Goal: Task Accomplishment & Management: Use online tool/utility

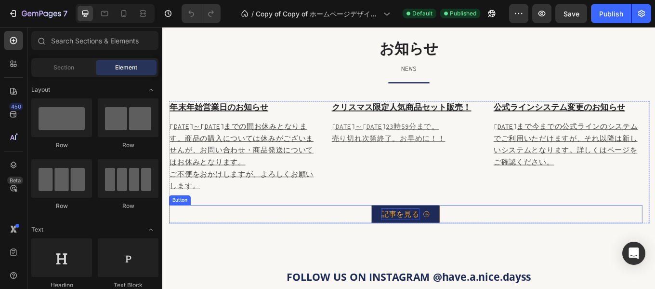
scroll to position [4048, 0]
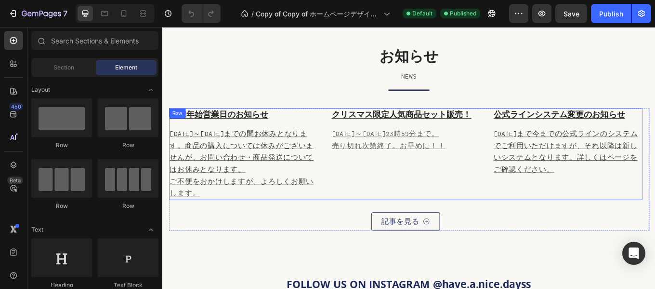
click at [365, 185] on div "クリスマス限定人気商品セット販売！ Heading 11月25日～12月28日23時59分まで。 売り切れ次第終了。お早めに！！ Text block" at bounding box center [446, 175] width 175 height 107
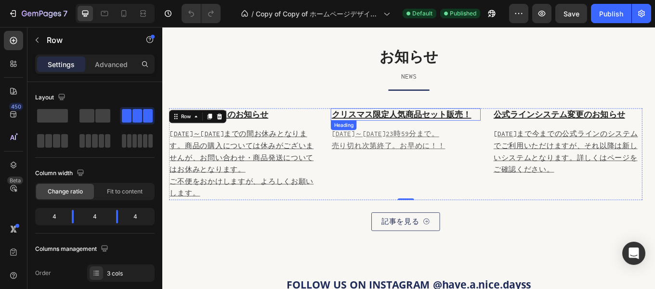
click at [425, 133] on u "クリスマス限定人気商品セット販売！" at bounding box center [442, 129] width 164 height 13
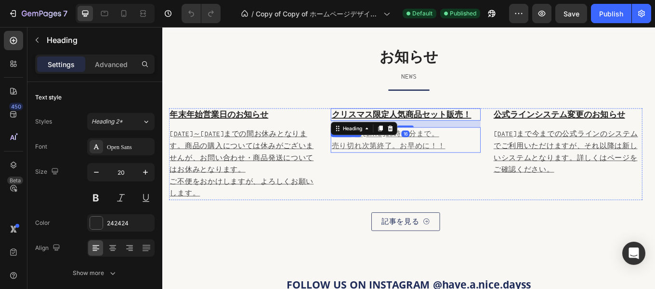
click at [421, 172] on p "11月25日～12月28日23時59分まで。 売り切れ次第終了。お早めに！！" at bounding box center [446, 160] width 173 height 28
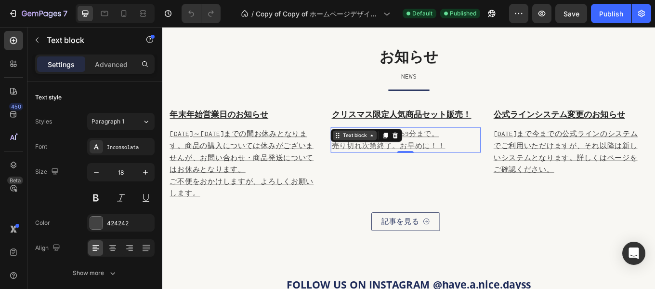
click at [382, 155] on div "Text block" at bounding box center [387, 154] width 32 height 9
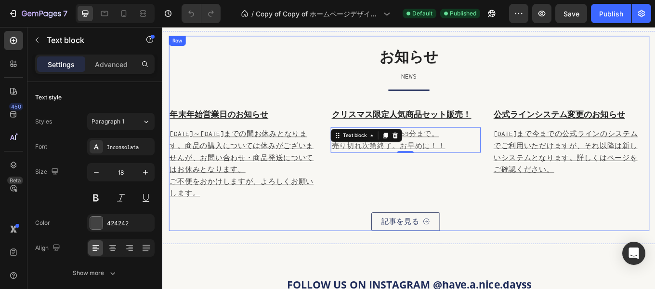
click at [236, 88] on p "NEWS" at bounding box center [452, 85] width 562 height 14
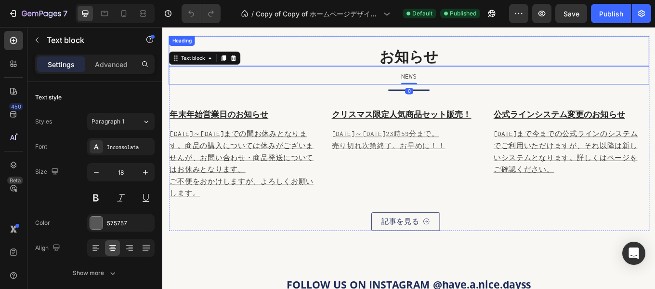
click at [307, 51] on p "お知らせ" at bounding box center [452, 61] width 562 height 22
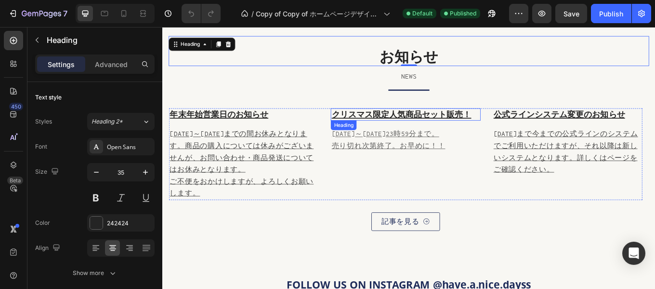
click at [409, 129] on u "クリスマス限定人気商品セット販売！" at bounding box center [442, 129] width 164 height 13
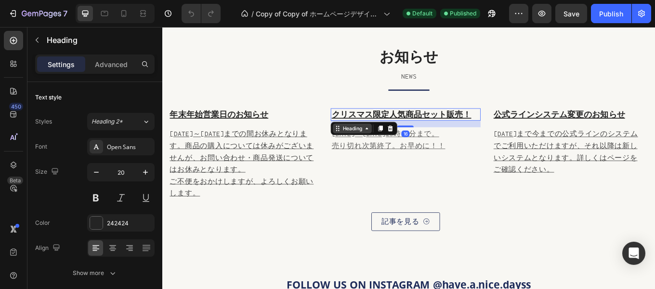
click at [378, 144] on div "Heading" at bounding box center [384, 146] width 26 height 9
click at [470, 169] on u "売り切れ次第終了。お早めに！！" at bounding box center [426, 166] width 133 height 9
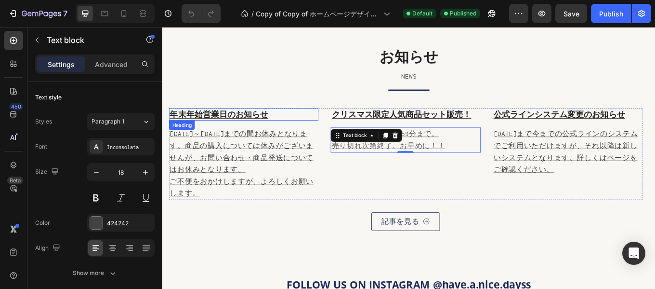
click at [255, 132] on u "年末年始営業日のお知らせ" at bounding box center [229, 129] width 116 height 13
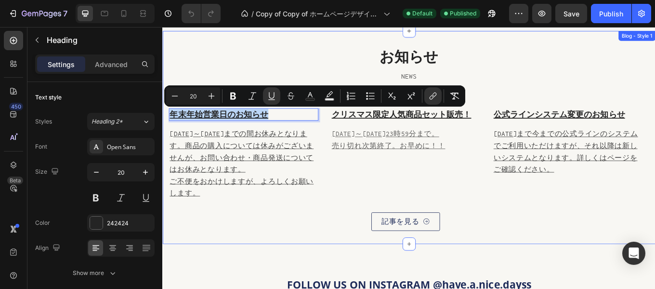
drag, startPoint x: 294, startPoint y: 122, endPoint x: 166, endPoint y: 122, distance: 128.6
click at [166, 122] on div "お知らせ Heading NEWS Text block Title Line 年末年始営業日のお知らせ Heading 16 2024年12月28日～202…" at bounding box center [451, 157] width 578 height 250
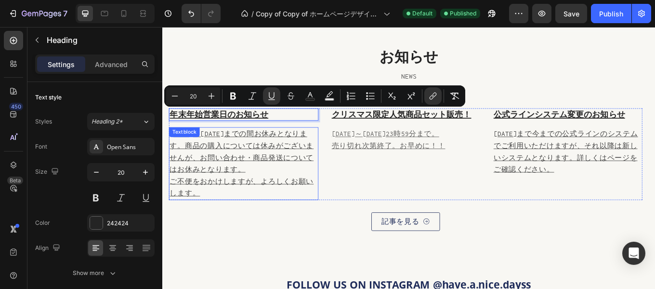
click at [217, 157] on p "[DATE]～[DATE]までの間お休みとなります。商品の購入については休みがございませんが、お問い合わせ・商品発送についてはお休みとなります。" at bounding box center [257, 173] width 173 height 55
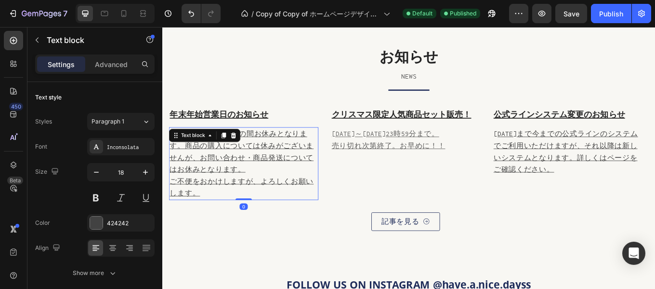
click at [233, 224] on p "ご不便をおかけしますが、よろしくお願いします。" at bounding box center [257, 215] width 173 height 28
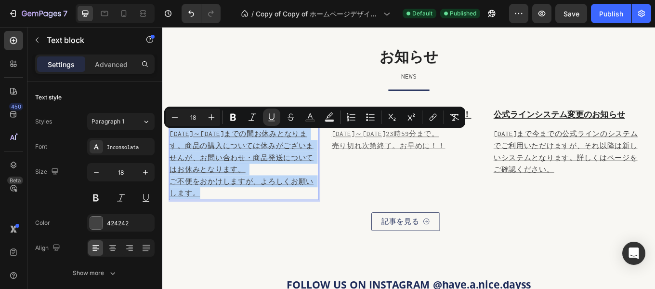
drag, startPoint x: 228, startPoint y: 221, endPoint x: 172, endPoint y: 150, distance: 89.9
click at [172, 150] on div "2024年12月28日～2025年12月4日までの間お休みとなります。商品の購入については休みがございませんが、お問い合わせ・商品発送についてはお休みとなりま…" at bounding box center [257, 187] width 175 height 85
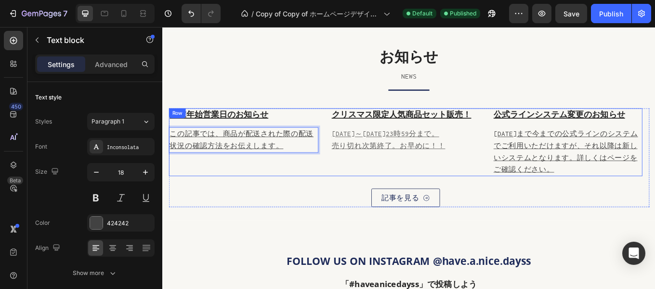
click at [289, 198] on div "⁠⁠⁠⁠⁠⁠⁠ 年末年始営業日のお知らせ Heading この記事では、商品が配送された際の配送状況の確認方法をお伝えします。 Text block 0" at bounding box center [257, 161] width 175 height 79
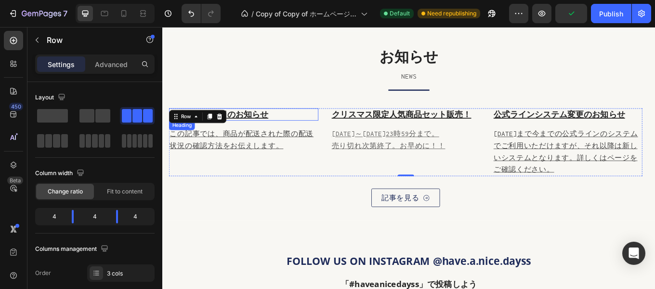
click at [267, 126] on u "年末年始営業日のお知らせ" at bounding box center [229, 129] width 116 height 13
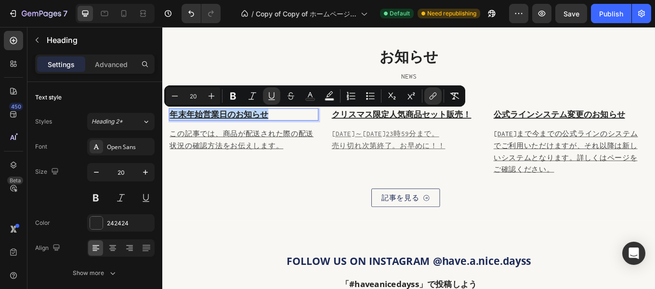
drag, startPoint x: 292, startPoint y: 125, endPoint x: 318, endPoint y: 141, distance: 30.5
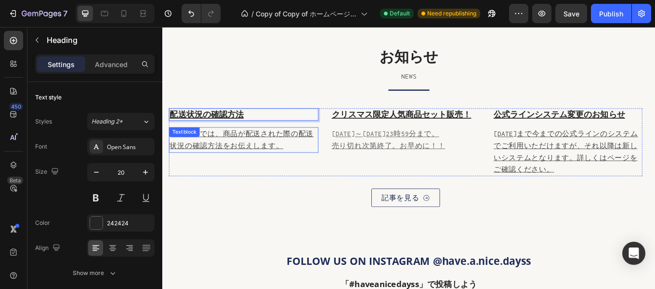
click at [246, 160] on p "この記事では、商品が配送された際の配送状況の確認方法をお伝えします。" at bounding box center [257, 160] width 173 height 28
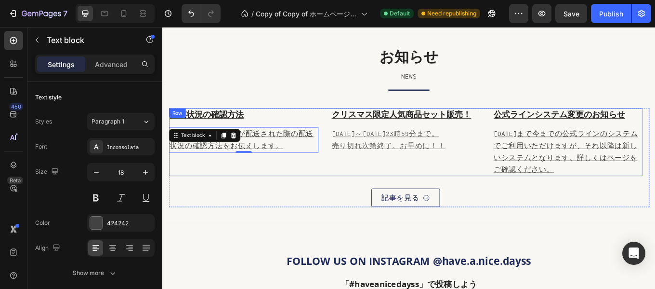
click at [207, 198] on div "⁠⁠⁠⁠⁠⁠⁠ 配送状況の確認方法 Heading この記事では、商品が配送された際の配送状況の確認方法をお伝えします。 Text block 0" at bounding box center [257, 161] width 175 height 79
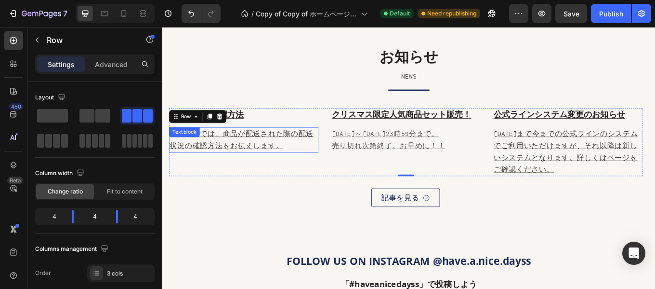
click at [226, 152] on u "この記事では、商品が配送された際の配送状況の確認方法をお伝えします。" at bounding box center [255, 159] width 169 height 23
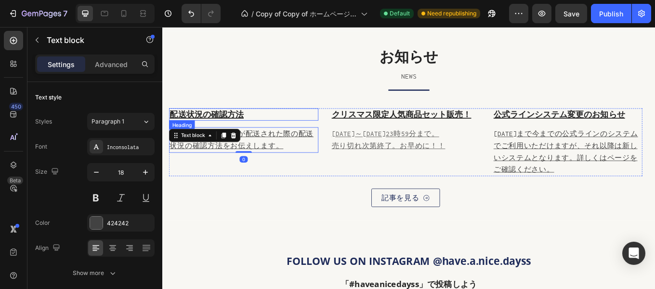
click at [242, 128] on u "配送状況の確認方法" at bounding box center [214, 129] width 87 height 13
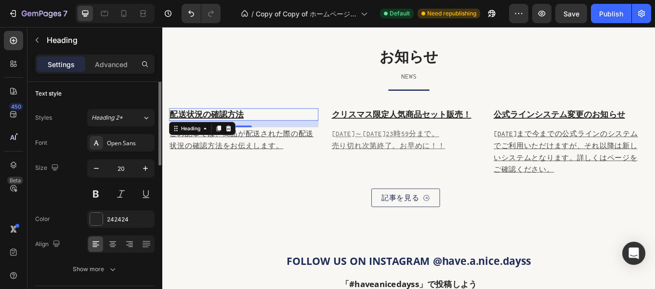
scroll to position [0, 0]
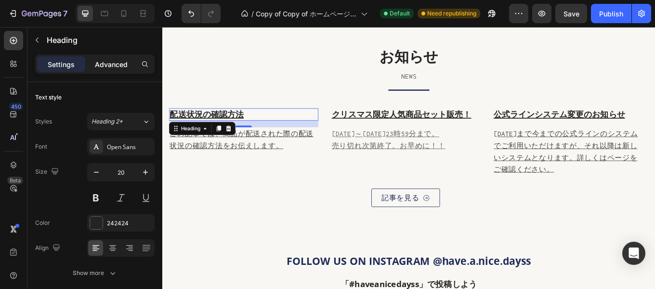
click at [109, 62] on p "Advanced" at bounding box center [111, 64] width 33 height 10
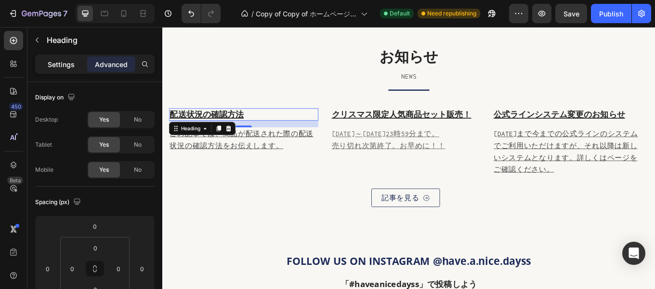
click at [67, 61] on p "Settings" at bounding box center [61, 64] width 27 height 10
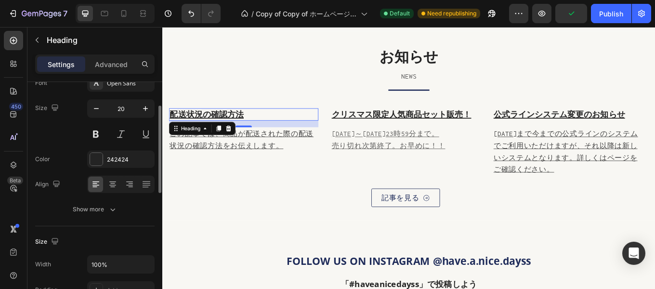
scroll to position [127, 0]
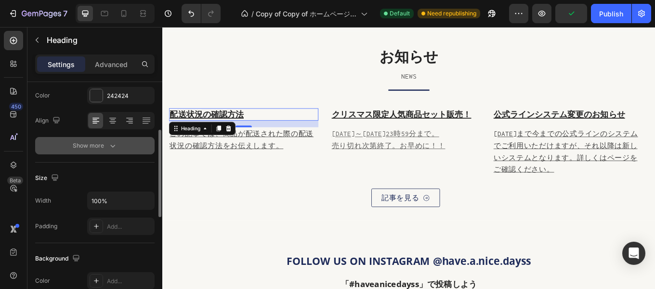
click at [68, 145] on button "Show more" at bounding box center [94, 145] width 119 height 17
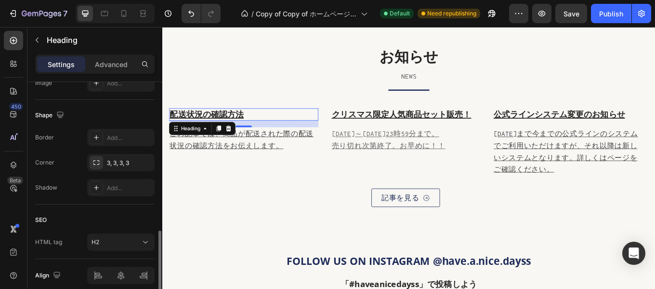
scroll to position [518, 0]
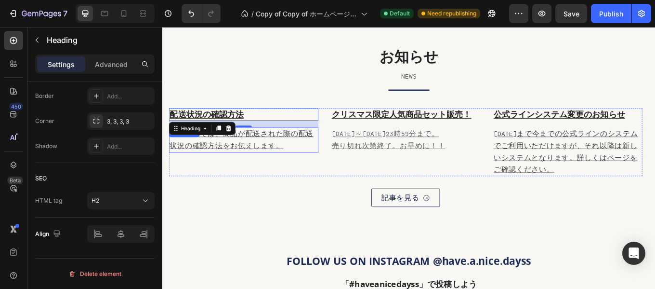
click at [278, 160] on p "この記事では、商品が配送された際の配送状況の確認方法をお伝えします。" at bounding box center [257, 160] width 173 height 28
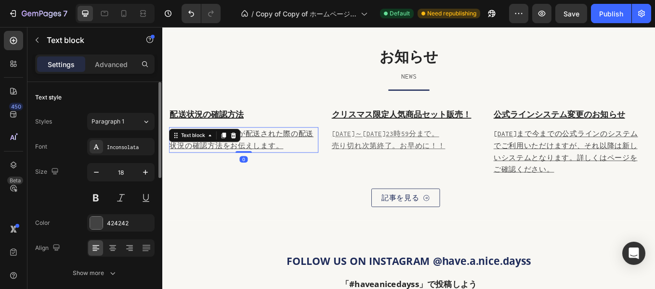
scroll to position [95, 0]
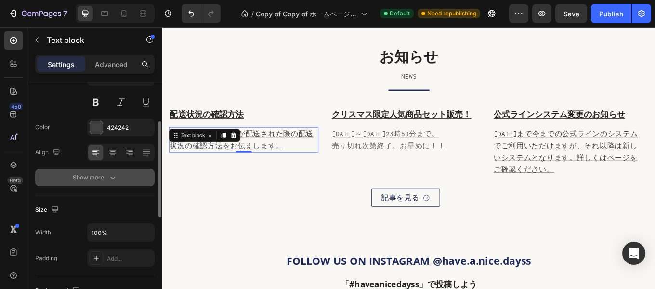
click at [80, 172] on button "Show more" at bounding box center [94, 177] width 119 height 17
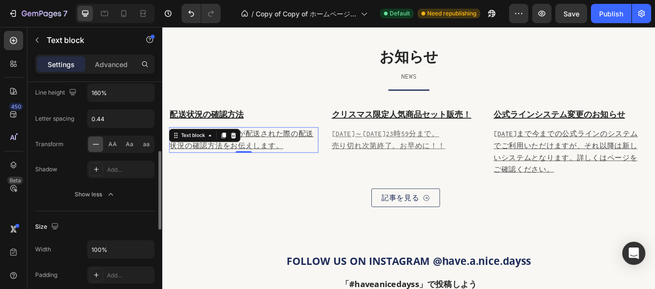
scroll to position [0, 0]
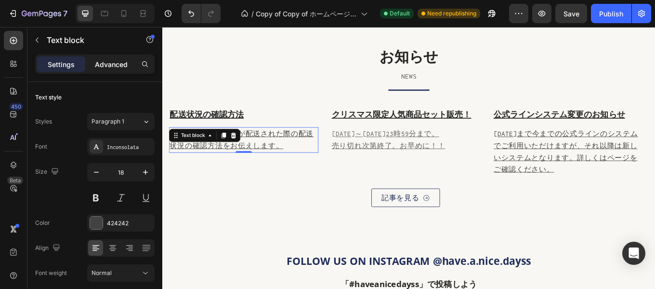
click at [105, 63] on p "Advanced" at bounding box center [111, 64] width 33 height 10
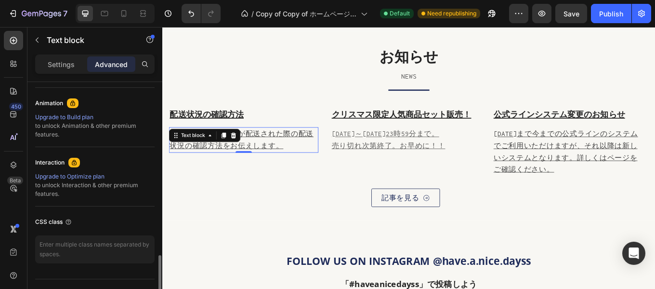
scroll to position [435, 0]
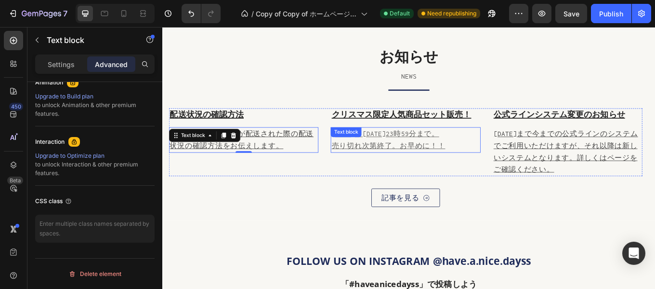
click at [389, 162] on u "売り切れ次第終了。お早めに！！" at bounding box center [426, 166] width 133 height 9
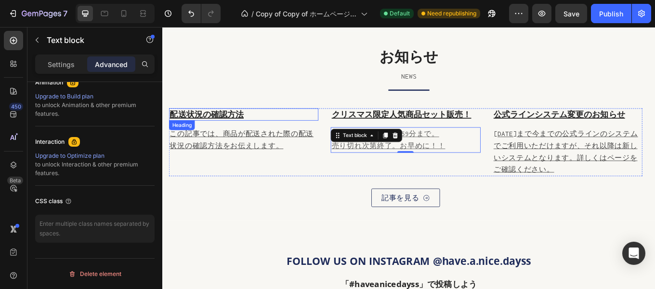
click at [222, 126] on u "配送状況の確認方法" at bounding box center [214, 129] width 87 height 13
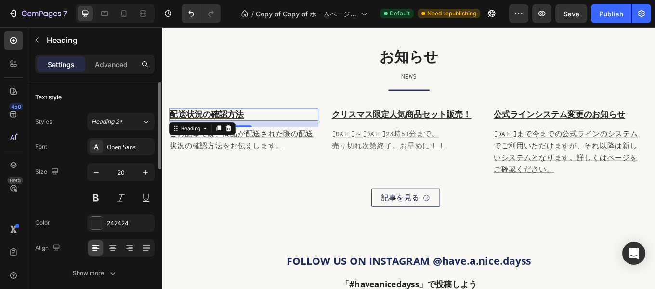
scroll to position [95, 0]
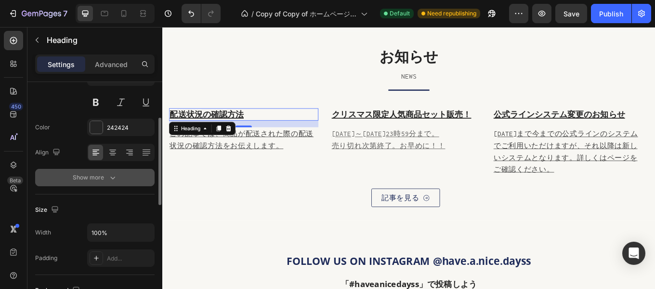
click at [80, 179] on div "Show more" at bounding box center [95, 177] width 45 height 10
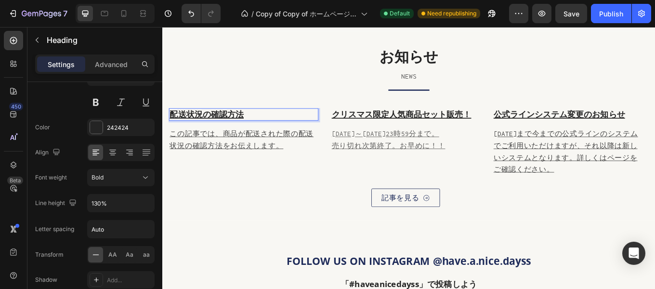
click at [281, 127] on p "配送状況の確認方法" at bounding box center [257, 129] width 173 height 13
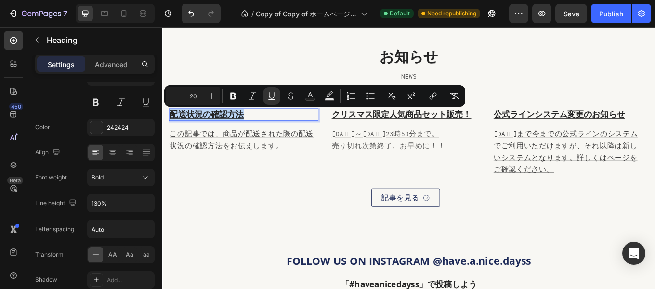
drag, startPoint x: 269, startPoint y: 127, endPoint x: 172, endPoint y: 131, distance: 97.4
click at [172, 131] on p "配送状況の確認方法" at bounding box center [257, 129] width 173 height 13
click at [432, 99] on icon "Editor contextual toolbar" at bounding box center [432, 97] width 4 height 5
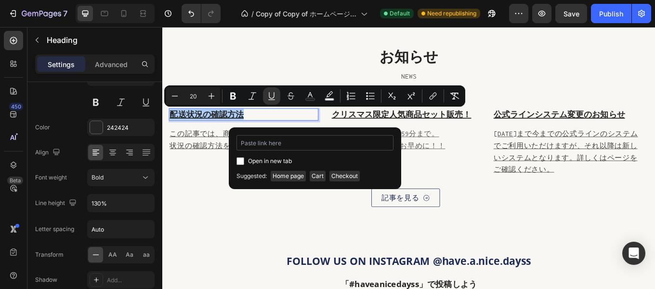
click at [307, 144] on input "Editor contextual toolbar" at bounding box center [315, 142] width 157 height 15
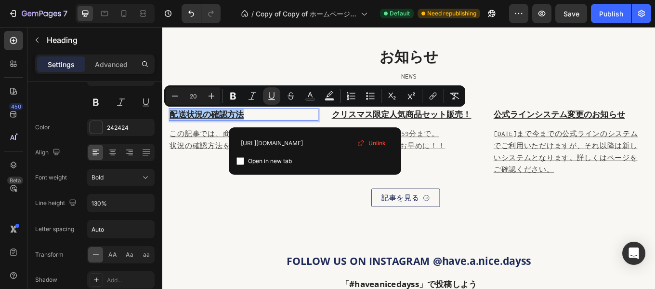
type input "https://shop.have-a-nice-dayss.com/blogs/news/how-to-check-your-delivery-status"
click at [241, 160] on input "Editor contextual toolbar" at bounding box center [241, 161] width 8 height 8
checkbox input "true"
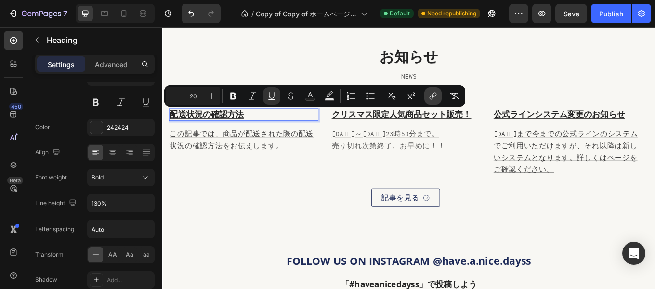
click at [433, 96] on icon "Editor contextual toolbar" at bounding box center [433, 96] width 10 height 10
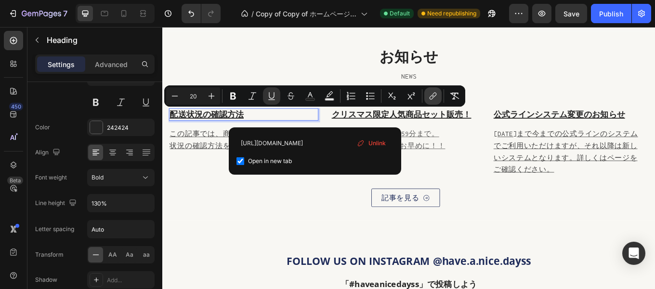
scroll to position [0, 124]
click at [308, 145] on input "https://shop.have-a-nice-dayss.com/blogs/news/how-to-check-your-delivery-status" at bounding box center [315, 142] width 157 height 15
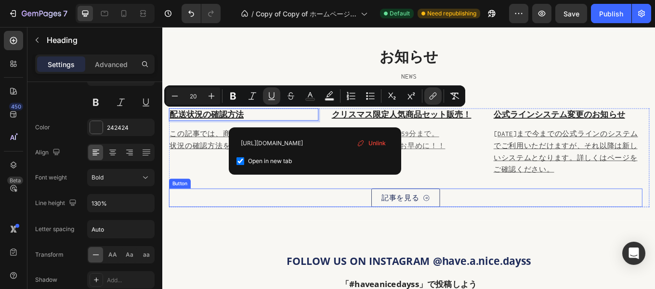
click at [279, 219] on div "記事を見る Button" at bounding box center [448, 227] width 556 height 22
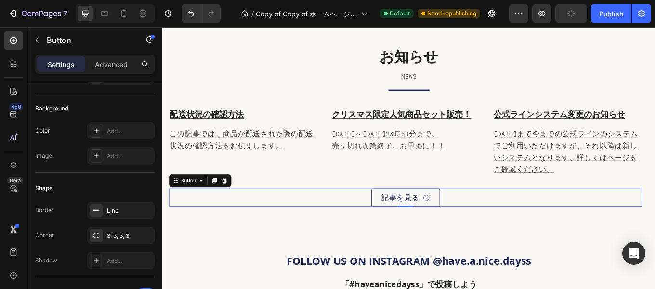
scroll to position [0, 0]
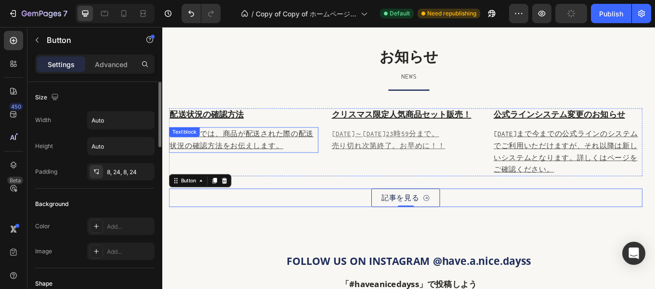
click at [230, 160] on p "この記事では、商品が配送された際の配送状況の確認方法をお伝えします。" at bounding box center [257, 160] width 173 height 28
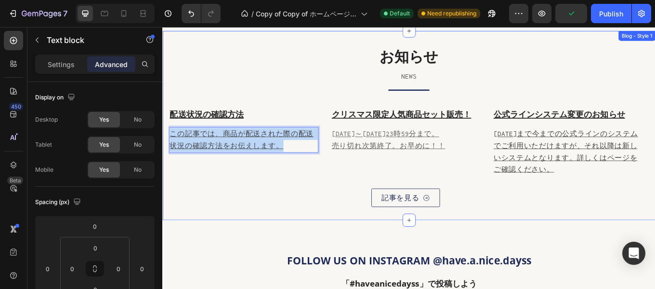
drag, startPoint x: 313, startPoint y: 163, endPoint x: 163, endPoint y: 153, distance: 149.7
click at [163, 153] on div "お知らせ Heading NEWS Text block Title Line ⁠⁠⁠⁠⁠⁠⁠ 配送状況の確認方法 Heading この記事では、商品が配送さ…" at bounding box center [451, 143] width 578 height 222
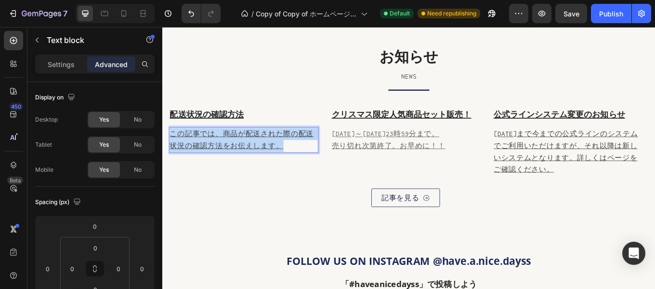
click at [287, 159] on p "この記事では、商品が配送された際の配送状況の確認方法をお伝えします。" at bounding box center [257, 160] width 173 height 28
drag, startPoint x: 311, startPoint y: 161, endPoint x: 324, endPoint y: 152, distance: 15.9
click at [265, 159] on p "この記事では、商品が配送された際の配送状況の確認方法をお伝えします。" at bounding box center [257, 160] width 173 height 28
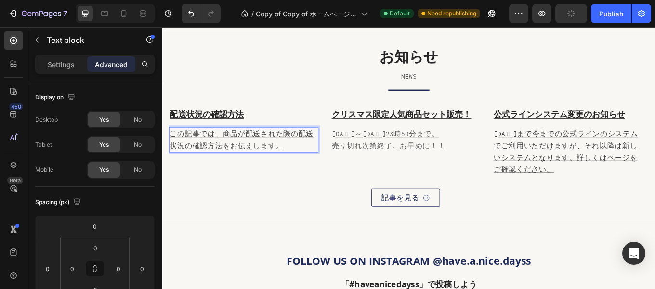
click at [324, 165] on p "この記事では、商品が配送された際の配送状況の確認方法をお伝えします。" at bounding box center [257, 160] width 173 height 28
click at [313, 198] on div "⁠⁠⁠⁠⁠⁠⁠ 配送状況の確認方法 Heading この記事では、商品が配送された際の配送状況の確認方法をお伝えします。 Text block 0" at bounding box center [257, 161] width 175 height 79
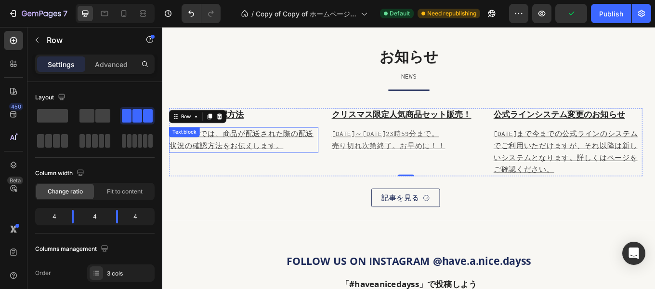
click at [305, 160] on p "この記事では、商品が配送された際の配送状況の確認方法をお伝えします。" at bounding box center [257, 160] width 173 height 28
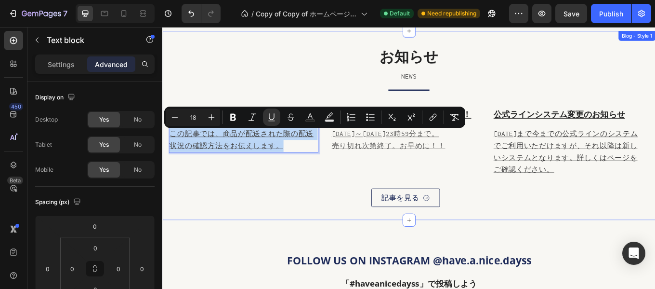
drag, startPoint x: 312, startPoint y: 165, endPoint x: 164, endPoint y: 151, distance: 148.5
click at [164, 151] on div "お知らせ Heading NEWS Text block Title Line ⁠⁠⁠⁠⁠⁠⁠ 配送状況の確認方法 Heading この記事では、商品が配送さ…" at bounding box center [451, 143] width 578 height 222
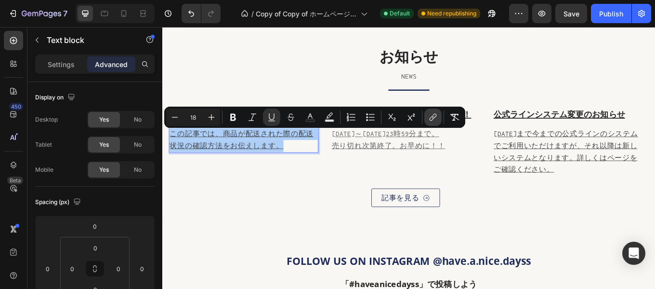
click at [430, 116] on icon "Editor contextual toolbar" at bounding box center [433, 117] width 10 height 10
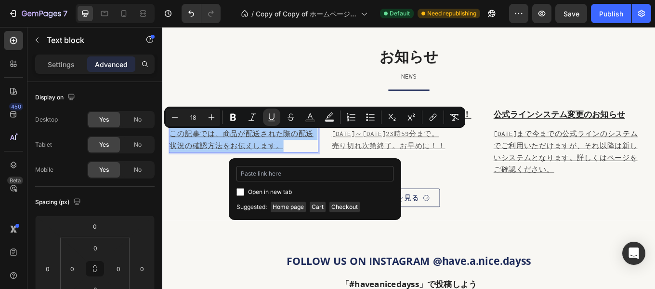
click at [306, 169] on input "Editor contextual toolbar" at bounding box center [315, 173] width 157 height 15
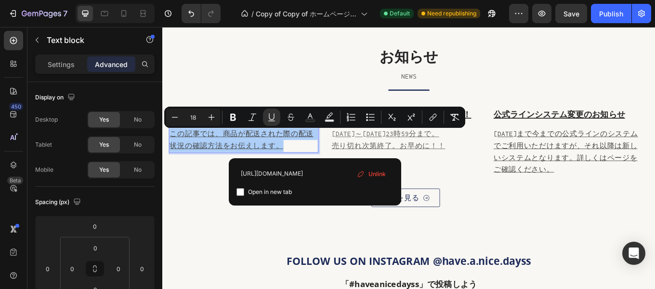
type input "https://shop.have-a-nice-dayss.com/blogs/news/how-to-check-your-delivery-status"
click at [235, 191] on div "https://shop.have-a-nice-dayss.com/blogs/news/how-to-check-your-delivery-status…" at bounding box center [315, 181] width 172 height 47
click at [239, 192] on input "Editor contextual toolbar" at bounding box center [241, 192] width 8 height 8
checkbox input "true"
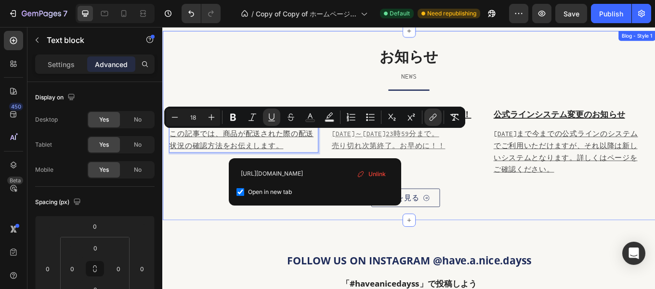
click at [259, 248] on div "お知らせ Heading NEWS Text block Title Line ⁠⁠⁠⁠⁠⁠⁠ 配送状況の確認方法 Heading この記事では、商品が配送さ…" at bounding box center [451, 143] width 578 height 222
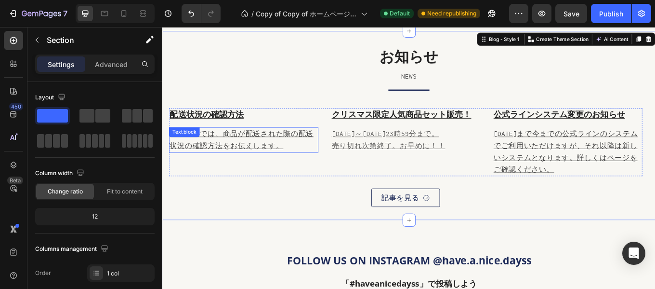
click at [257, 167] on u "この記事では、商品が配送された際の配送状況の確認方法をお伝えします。" at bounding box center [255, 159] width 169 height 23
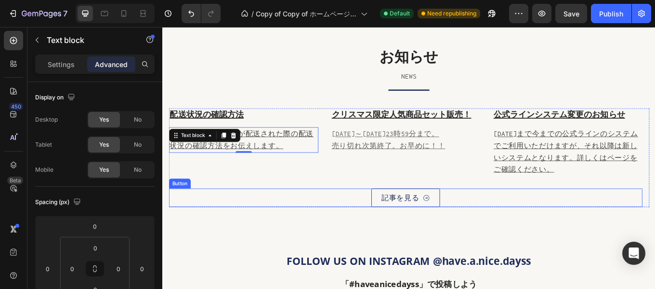
click at [291, 241] on div "お知らせ Heading NEWS Text block Title Line ⁠⁠⁠⁠⁠⁠⁠ 配送状況の確認方法 Heading この記事では、商品が配送さ…" at bounding box center [451, 143] width 578 height 222
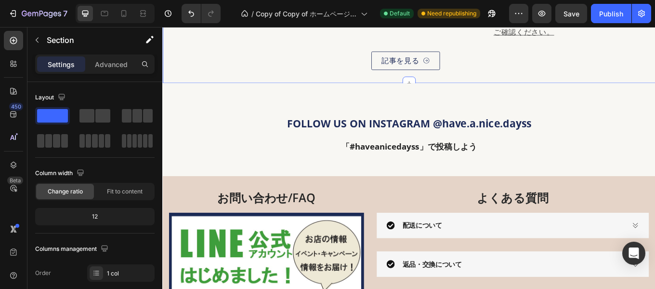
scroll to position [4337, 0]
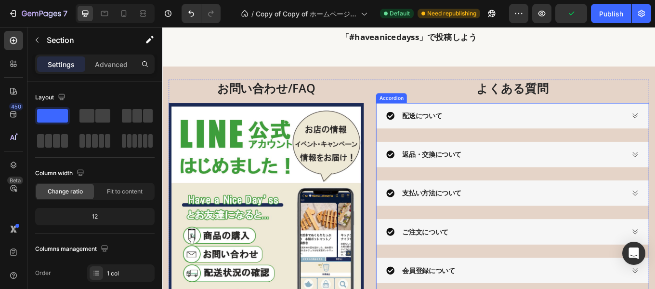
click at [655, 132] on div "配送について" at bounding box center [572, 131] width 319 height 30
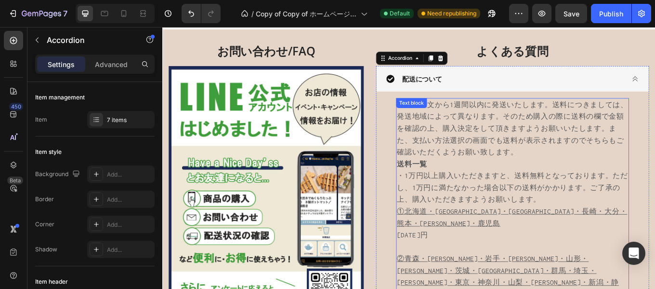
scroll to position [4369, 0]
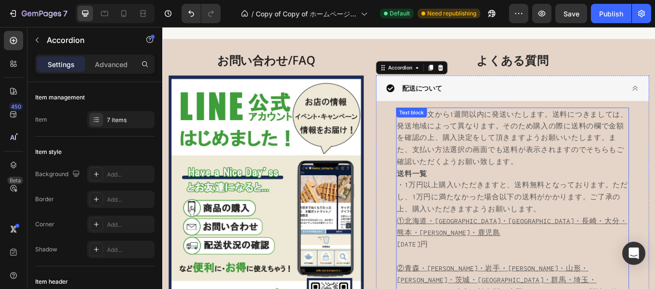
click at [469, 159] on p "通常ご注文から1週間以内に発送いたします。送料につきましては、発送地域によって異なります。そのため購入の際に送料の欄で金額を確認の上、購入決定をして頂きますよ…" at bounding box center [572, 156] width 271 height 69
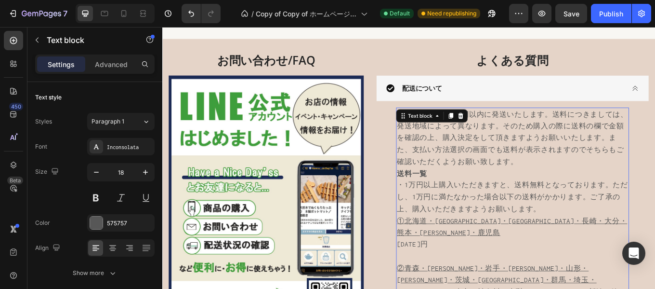
click at [467, 157] on p "通常ご注文から1週間以内に発送いたします。送料につきましては、発送地域によって異なります。そのため購入の際に送料の欄で金額を確認の上、購入決定をして頂きますよ…" at bounding box center [572, 156] width 271 height 69
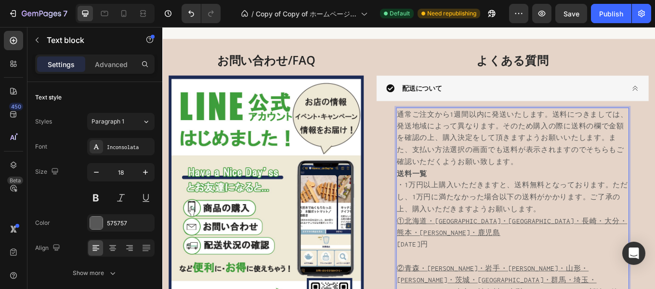
click at [467, 157] on p "通常ご注文から1週間以内に発送いたします。送料につきましては、発送地域によって異なります。そのため購入の際に送料の欄で金額を確認の上、購入決定をして頂きますよ…" at bounding box center [572, 156] width 271 height 69
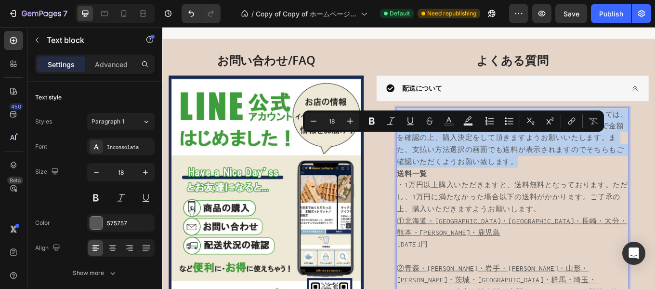
click at [467, 157] on p "通常ご注文から1週間以内に発送いたします。送料につきましては、発送地域によって異なります。そのため購入の際に送料の欄で金額を確認の上、購入決定をして頂きますよ…" at bounding box center [572, 156] width 271 height 69
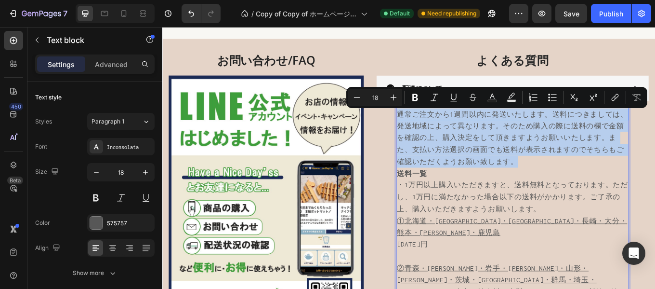
click at [467, 157] on p "通常ご注文から1週間以内に発送いたします。送料につきましては、発送地域によって異なります。そのため購入の際に送料の欄で金額を確認の上、購入決定をして頂きますよ…" at bounding box center [572, 156] width 271 height 69
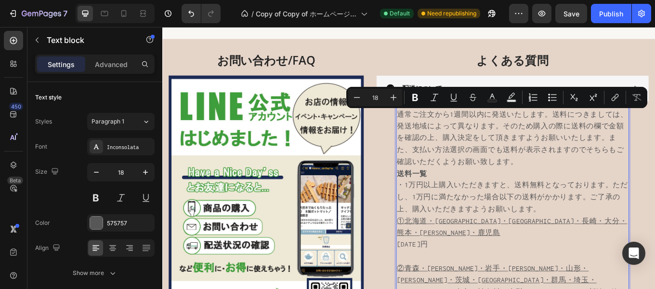
click at [496, 202] on p "送料一覧" at bounding box center [572, 199] width 271 height 14
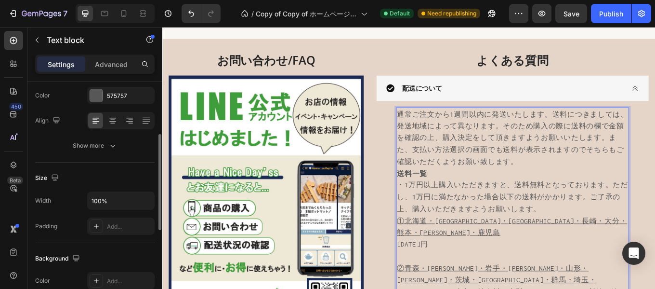
scroll to position [0, 0]
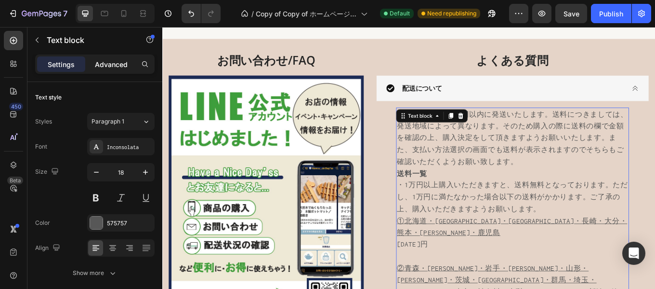
click at [96, 68] on p "Advanced" at bounding box center [111, 64] width 33 height 10
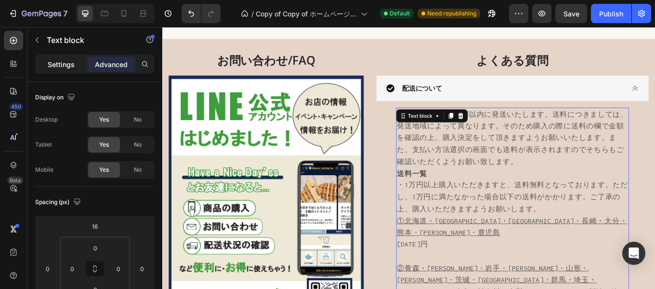
click at [68, 68] on p "Settings" at bounding box center [61, 64] width 27 height 10
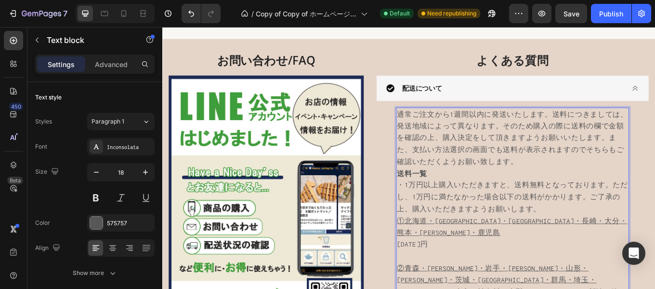
click at [475, 171] on p "通常ご注文から1週間以内に発送いたします。送料につきましては、発送地域によって異なります。そのため購入の際に送料の欄で金額を確認の上、購入決定をして頂きますよ…" at bounding box center [572, 156] width 271 height 69
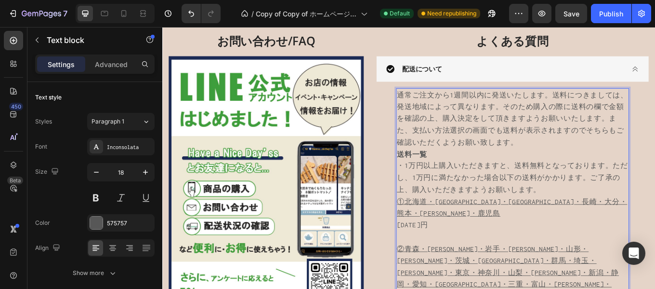
scroll to position [4369, 0]
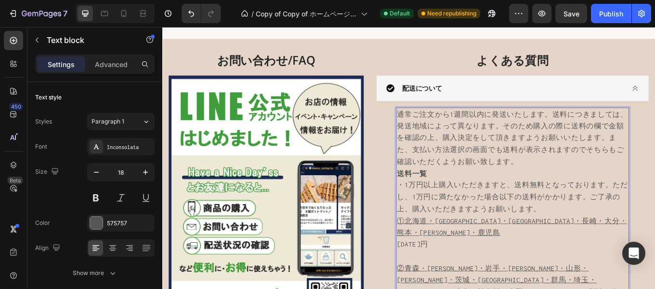
click at [438, 131] on p "通常ご注文から1週間以内に発送いたします。送料につきましては、発送地域によって異なります。そのため購入の際に送料の欄で金額を確認の上、購入決定をして頂きますよ…" at bounding box center [572, 156] width 271 height 69
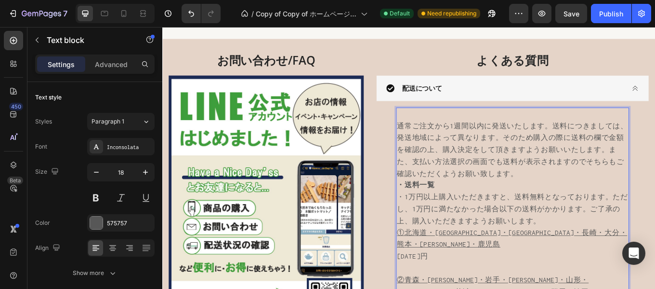
click at [437, 132] on p "通常ご注文から1週間以内に発送いたします。送料につきましては、発送地域によって異なります。そのため購入の際に送料の欄で金額を確認の上、購入決定をして頂きますよ…" at bounding box center [572, 163] width 271 height 83
click at [566, 125] on p "・配送状況の確認方法について 通常ご注文から1週間以内に発送いたします。送料につきましては、発送地域によって異なります。そのため購入の際に送料の欄で金額を確認…" at bounding box center [572, 163] width 271 height 83
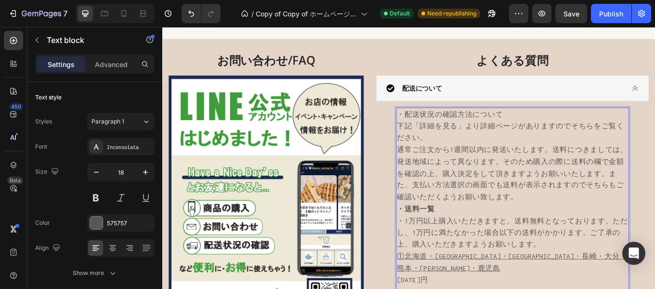
click at [555, 154] on p "・配送状況の確認方法について ⁠⁠⁠⁠⁠⁠⁠下記「詳細を見る」より詳細ページがありますのでそちらをご覧ください。 通常ご注文から1週間以内に発送いたします。送…" at bounding box center [572, 177] width 271 height 111
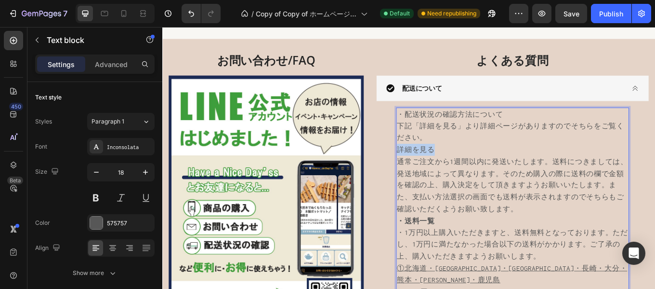
drag, startPoint x: 437, startPoint y: 169, endPoint x: 483, endPoint y: 168, distance: 45.3
click at [483, 168] on p "・配送状況の確認方法について 下記「詳細を見る」より詳細ページがありますのでそちらをご覧ください。 ⁠⁠⁠⁠⁠⁠⁠詳細を見る 通常ご注文から1週間以内に発送い…" at bounding box center [572, 184] width 271 height 125
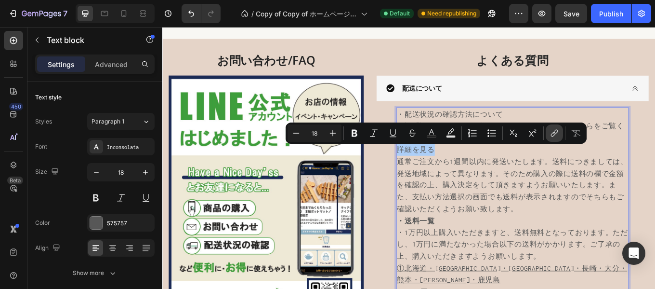
click at [550, 133] on icon "Editor contextual toolbar" at bounding box center [555, 133] width 10 height 10
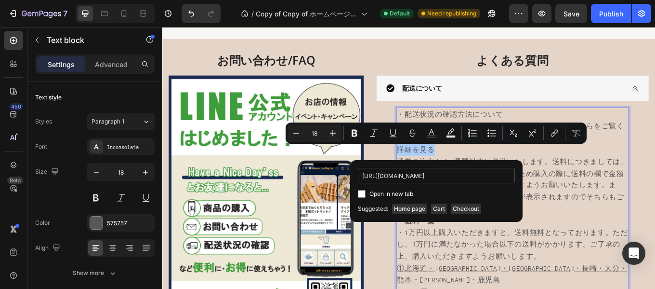
scroll to position [0, 124]
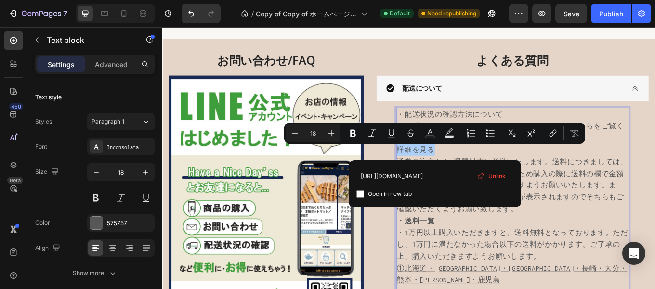
type input "https://shop.have-a-nice-dayss.com/blogs/news/how-to-check-your-delivery-status"
click at [362, 192] on input "Editor contextual toolbar" at bounding box center [361, 194] width 8 height 8
checkbox input "true"
click at [491, 263] on p "・1万円以上購入いただきますと、送料無料となっております。ただし、1万円に満たなかった場合以下の送料がかかります。ご了承の上、購入いただきますようお願いします。" at bounding box center [572, 281] width 271 height 41
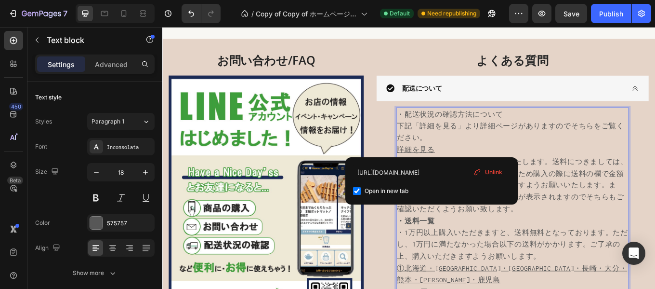
click at [497, 166] on p "・配送状況の確認方法について 下記「詳細を見る」より詳細ページがありますのでそちらをご覧ください。 詳細を見る 通常ご注文から1週間以内に発送いたします。送料…" at bounding box center [572, 184] width 271 height 125
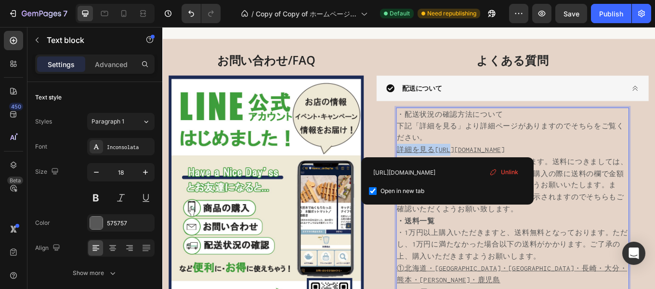
drag, startPoint x: 497, startPoint y: 166, endPoint x: 436, endPoint y: 168, distance: 61.2
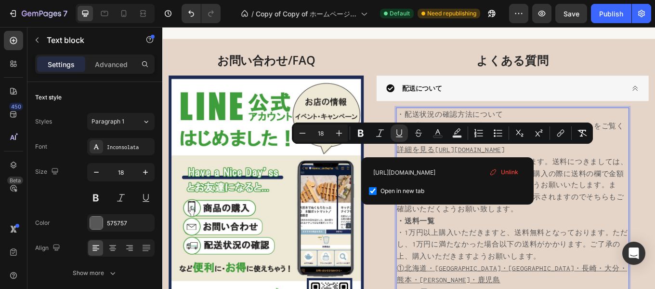
click at [628, 178] on p "・配送状況の確認方法について 下記「詳細を見る」より詳細ページがありますのでそちらをご覧ください。 詳細を見るhttps://shop.have-a-nice…" at bounding box center [572, 184] width 271 height 125
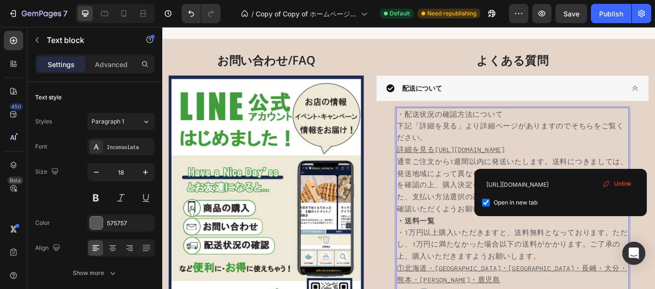
click at [465, 204] on p "・配送状況の確認方法について 下記「詳細を見る」より詳細ページがありますのでそちらをご覧ください。 詳細を見るhttps://shop.have-a-nice…" at bounding box center [572, 184] width 271 height 125
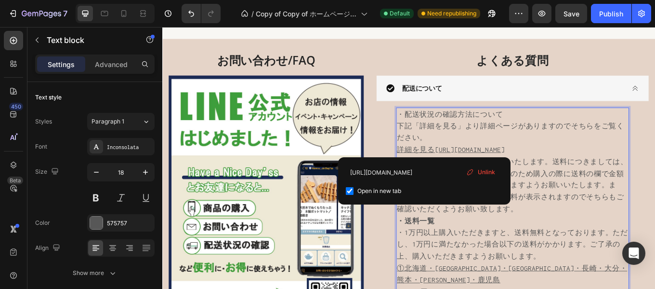
click at [470, 175] on p "・配送状況の確認方法について 下記「詳細を見る」より詳細ページがありますのでそちらをご覧ください。 詳細を見るhttps://shop.have-a-nice…" at bounding box center [572, 184] width 271 height 125
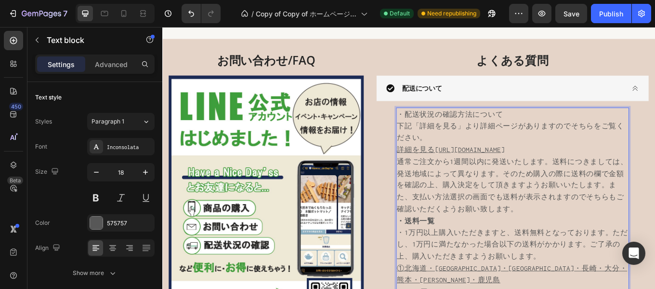
click at [493, 163] on p "・配送状況の確認方法について 下記「詳細を見る」より詳細ページがありますのでそちらをご覧ください。 詳細を見るhttps://shop.have-a-nice…" at bounding box center [572, 184] width 271 height 125
click at [463, 172] on u "詳細を見るhttps://shop.have-a-nice-dayss.com/blogs/news/how-to-check-your-delivery-s…" at bounding box center [500, 170] width 126 height 9
click at [456, 143] on p "・配送状況の確認方法について 下記「詳細を見る」より詳細ページがありますのでそちらをご覧ください。 詳細を見るhttps://shop.have-a-nice…" at bounding box center [572, 184] width 271 height 125
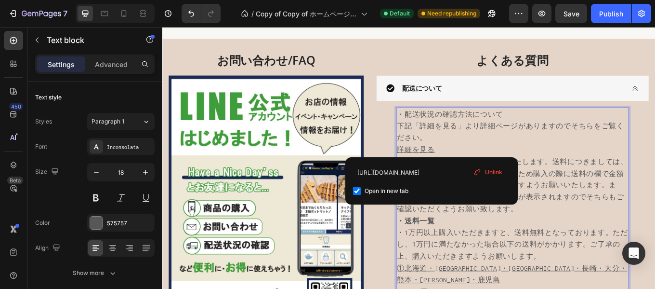
click at [465, 135] on p "・配送状況の確認方法について 下記「詳細を見る」より詳細ページがありますのでそちらをご覧ください。 詳細を見る 通常ご注文から1週間以内に発送いたします。送料…" at bounding box center [572, 184] width 271 height 125
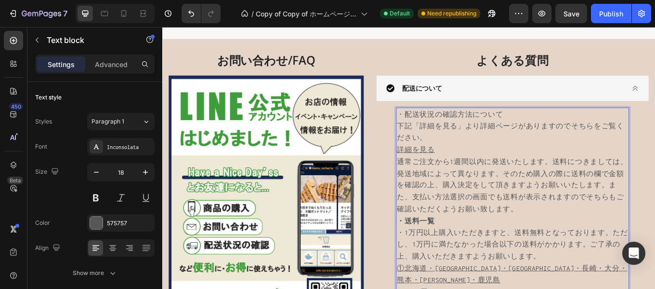
click at [457, 170] on u "詳細を見る" at bounding box center [459, 170] width 44 height 9
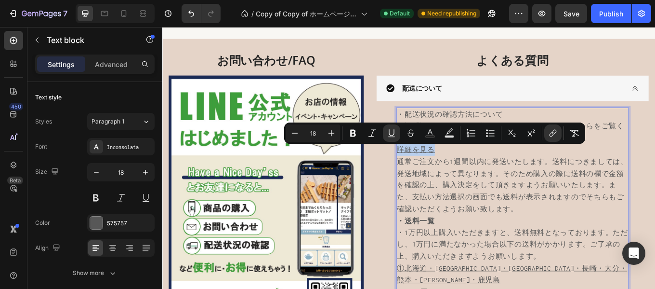
drag, startPoint x: 479, startPoint y: 170, endPoint x: 434, endPoint y: 172, distance: 45.3
click at [437, 172] on p "・配送状況の確認方法について 下記「詳細を見る」より詳細ページがありますのでそちらをご覧ください。 詳細を見る 通常ご注文から1週間以内に発送いたします。送料…" at bounding box center [572, 184] width 271 height 125
click at [357, 133] on icon "Editor contextual toolbar" at bounding box center [353, 133] width 10 height 10
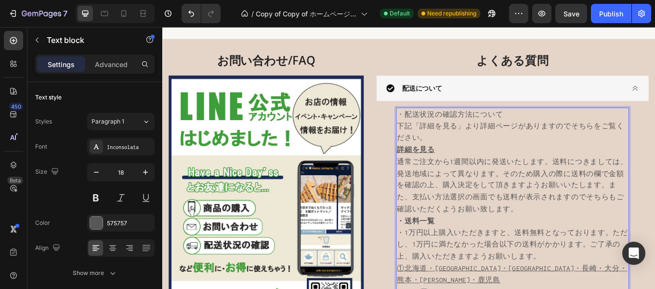
click at [450, 171] on u "詳細を見る" at bounding box center [459, 170] width 44 height 9
drag, startPoint x: 436, startPoint y: 170, endPoint x: 486, endPoint y: 169, distance: 50.6
click at [529, 173] on p "・配送状況の確認方法について 下記「詳細を見る」より詳細ページがありますのでそちらをご覧ください。 詳細を見る 通常ご注文から1週間以内に発送いたします。送料…" at bounding box center [572, 184] width 271 height 125
click at [482, 194] on p "・配送状況の確認方法について 下記「詳細を見る」より詳細ページがありますのでそちらをご覧ください。 詳細を見る ⁠⁠⁠⁠⁠⁠⁠ 通常ご注文から1週間以内に発送…" at bounding box center [572, 184] width 271 height 125
drag, startPoint x: 486, startPoint y: 166, endPoint x: 423, endPoint y: 172, distance: 63.8
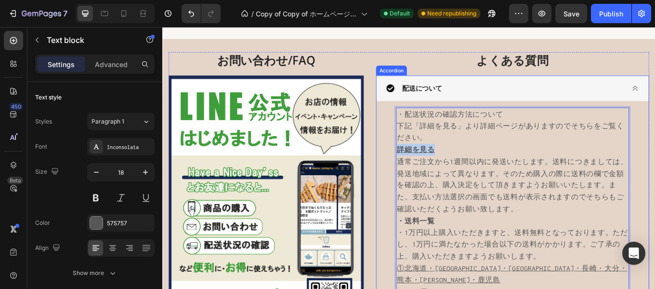
click at [471, 148] on p "・配送状況の確認方法について 下記「詳細を見る」より詳細ページがありますのでそちらをご覧ください。 詳細を見る 通常ご注文から1週間以内に発送いたします。送料…" at bounding box center [572, 184] width 271 height 125
drag, startPoint x: 480, startPoint y: 170, endPoint x: 436, endPoint y: 173, distance: 44.5
click at [437, 173] on p "・配送状況の確認方法について 下記「詳細を見る」より詳細ページがありますのでそちらをご覧ください。 詳細を見る 通常ご注文から1週間以内に発送いたします。送料…" at bounding box center [572, 184] width 271 height 125
click at [82, 194] on div "Size 18" at bounding box center [94, 184] width 119 height 43
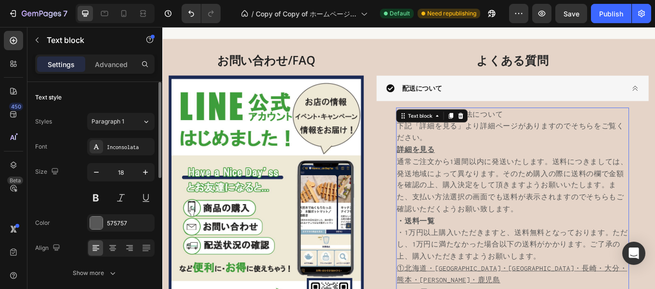
click at [76, 196] on div "Size 18" at bounding box center [94, 184] width 119 height 43
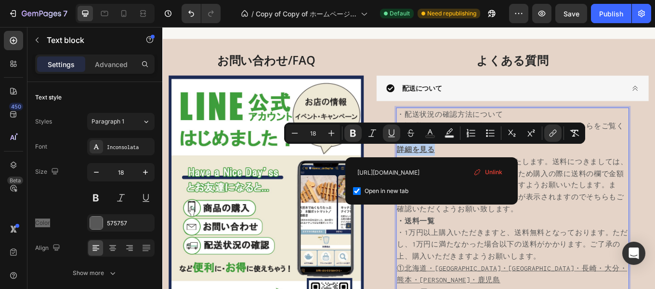
drag, startPoint x: 490, startPoint y: 168, endPoint x: 435, endPoint y: 170, distance: 55.9
click at [437, 170] on p "・配送状況の確認方法について 下記「詳細を見る」より詳細ページがありますのでそちらをご覧ください。 詳細を見る 通常ご注文から1週間以内に発送いたします。送料…" at bounding box center [572, 184] width 271 height 125
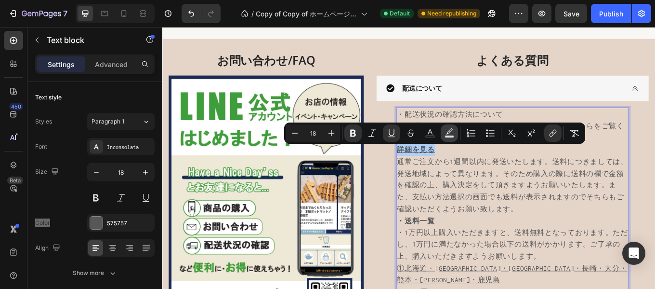
click at [453, 131] on icon "Editor contextual toolbar" at bounding box center [450, 133] width 10 height 10
type input "000000"
type input "77"
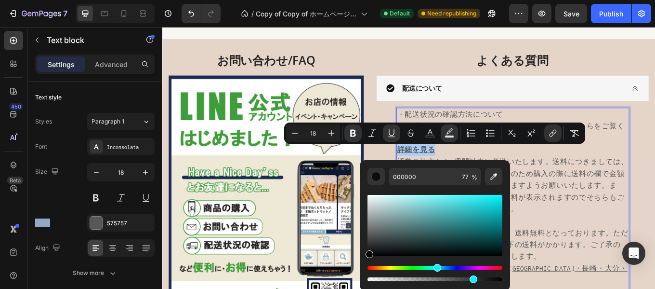
click at [436, 267] on div "Hue" at bounding box center [435, 267] width 135 height 4
click at [437, 267] on div "Hue" at bounding box center [435, 267] width 135 height 4
click at [440, 267] on div "Hue" at bounding box center [439, 268] width 8 height 8
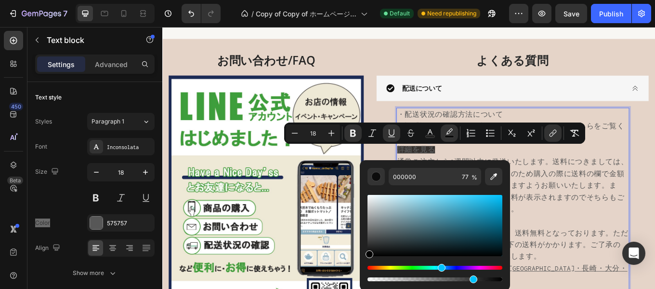
click at [424, 267] on div "Hue" at bounding box center [435, 267] width 135 height 4
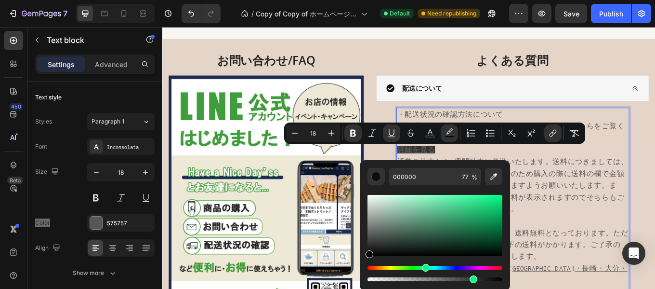
click at [430, 266] on div "Hue" at bounding box center [435, 267] width 135 height 4
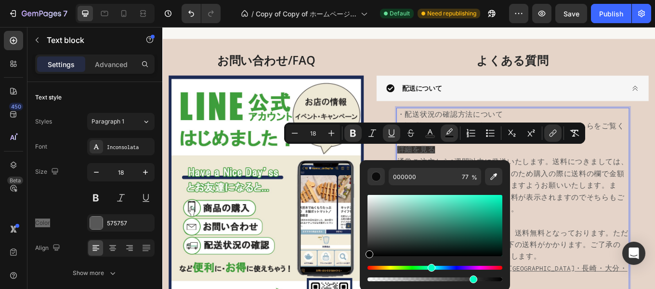
click at [434, 266] on div "Hue" at bounding box center [432, 268] width 8 height 8
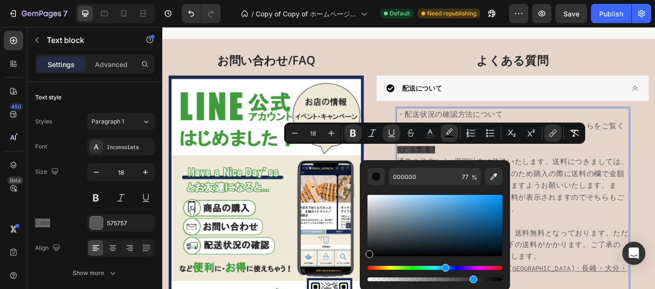
click at [444, 266] on div "Hue" at bounding box center [435, 267] width 135 height 4
click at [491, 203] on div "Editor contextual toolbar" at bounding box center [435, 225] width 135 height 61
click at [491, 200] on div "Editor contextual toolbar" at bounding box center [435, 225] width 135 height 61
type input "1493E8"
click at [547, 170] on p "・配送状況の確認方法について 下記「詳細を見る」より詳細ページがありますのでそちらをご覧ください。 詳細を見る 通常ご注文から1週間以内に発送いたします。送料…" at bounding box center [572, 184] width 271 height 125
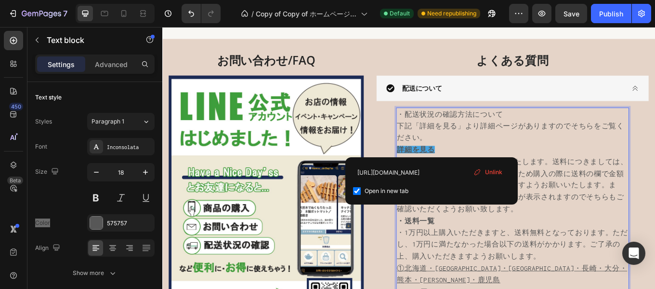
click at [547, 170] on p "・配送状況の確認方法について 下記「詳細を見る」より詳細ページがありますのでそちらをご覧ください。 詳細を見る ⁠⁠⁠⁠⁠⁠⁠ 通常ご注文から1週間以内に発送…" at bounding box center [572, 184] width 271 height 125
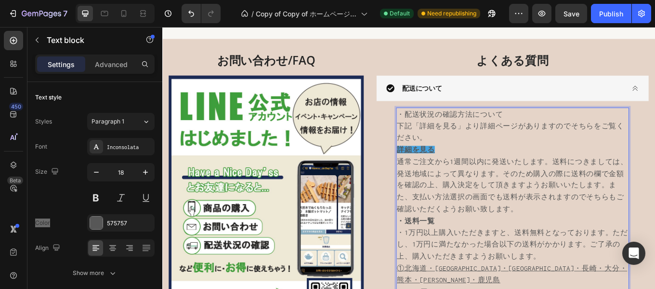
click at [516, 135] on p "・配送状況の確認方法について 下記「詳細を見る」より詳細ページがありますのでそちらをご覧ください。 詳細を見る 通常ご注文から1週間以内に発送いたします。送料…" at bounding box center [572, 184] width 271 height 125
click at [529, 196] on p "・配送状況の確認方法について 下記「詳細を見る」より詳細ページがありますのでそちらをご覧ください。 詳細を見る 通常ご注文から1週間以内に発送いたします。送料…" at bounding box center [572, 184] width 271 height 125
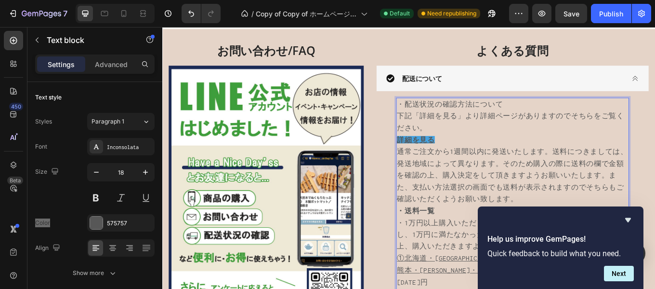
scroll to position [4337, 0]
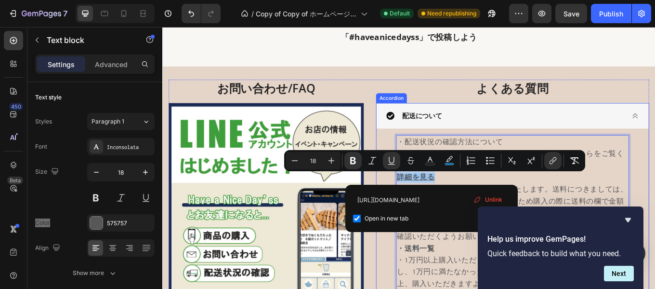
drag, startPoint x: 480, startPoint y: 202, endPoint x: 432, endPoint y: 203, distance: 47.7
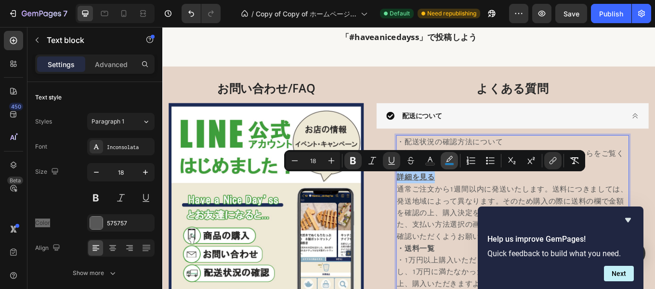
click at [451, 165] on button "color" at bounding box center [449, 160] width 17 height 17
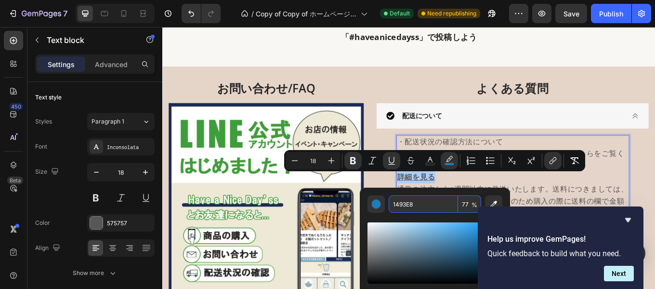
click at [446, 202] on input "1493E8" at bounding box center [423, 203] width 69 height 17
type input "1493E8"
click at [466, 203] on input "77" at bounding box center [469, 203] width 23 height 17
click at [469, 203] on input "77" at bounding box center [469, 203] width 23 height 17
type input "7"
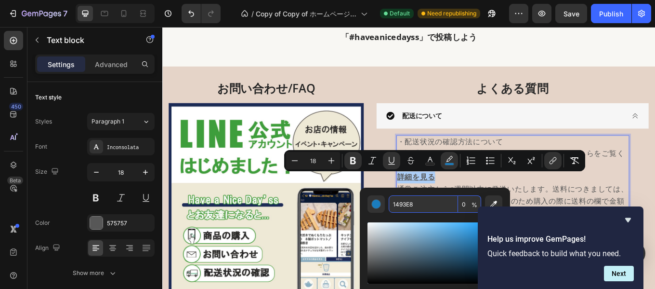
type input "0"
click at [493, 209] on p "・配送状況の確認方法について 下記「詳細を見る」より詳細ページがありますのでそちらをご覧ください。 詳細を見る 通常ご注文から1週間以内に発送いたします。送料…" at bounding box center [572, 217] width 271 height 125
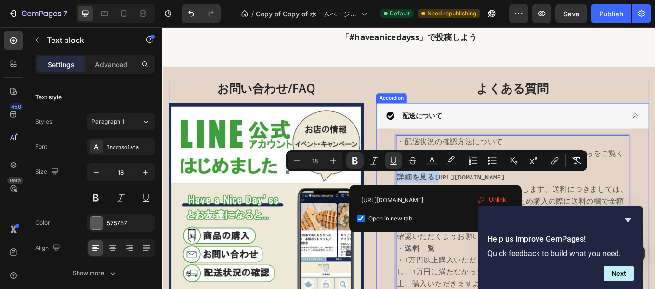
drag, startPoint x: 482, startPoint y: 202, endPoint x: 429, endPoint y: 201, distance: 53.0
click at [436, 162] on icon "Editor contextual toolbar" at bounding box center [432, 161] width 10 height 10
type input "575757"
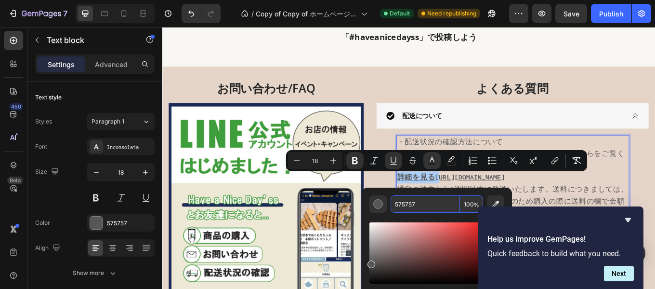
click at [427, 209] on input "575757" at bounding box center [425, 203] width 69 height 17
click at [609, 273] on button "Next" at bounding box center [619, 272] width 30 height 15
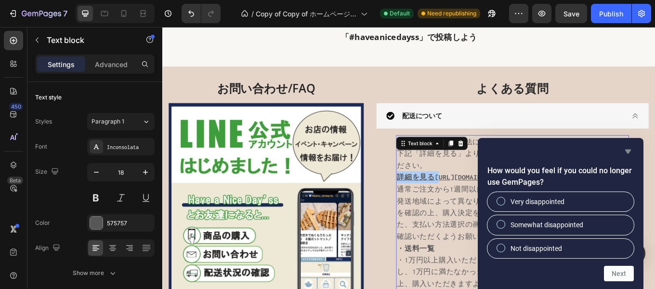
click at [626, 151] on icon "Hide survey" at bounding box center [628, 151] width 6 height 4
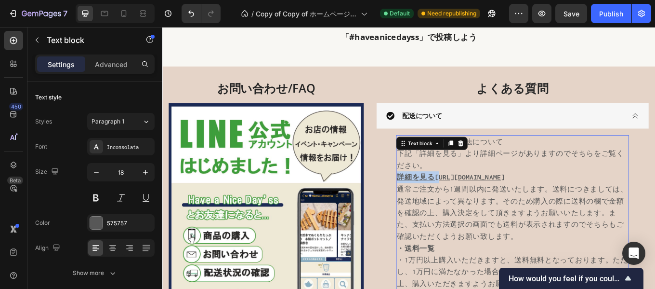
click at [480, 185] on p "・配送状況の確認方法について 下記「詳細を見る」より詳細ページがありますのでそちらをご覧ください。 詳細を見るhttps://shop.have-a-nice…" at bounding box center [572, 217] width 271 height 125
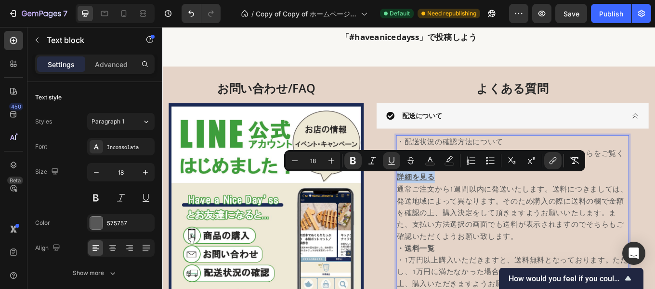
drag, startPoint x: 480, startPoint y: 199, endPoint x: 437, endPoint y: 202, distance: 42.5
click at [437, 202] on p "・配送状況の確認方法について 下記「詳細を見る」より詳細ページがありますのでそちらをご覧ください。 詳細を見る 通常ご注文から1週間以内に発送いたします。送料…" at bounding box center [572, 217] width 271 height 125
click at [428, 160] on icon "Editor contextual toolbar" at bounding box center [430, 161] width 10 height 10
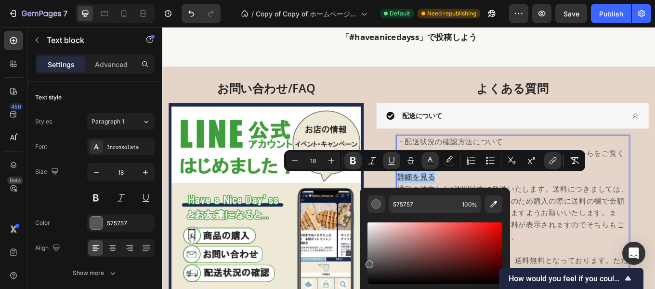
scroll to position [4401, 0]
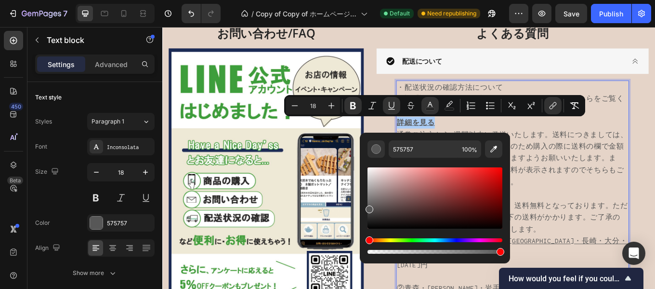
click at [441, 239] on div "Hue" at bounding box center [435, 240] width 135 height 4
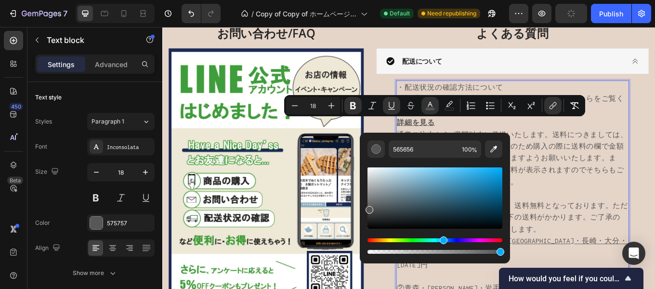
click at [442, 239] on div "Hue" at bounding box center [435, 240] width 135 height 4
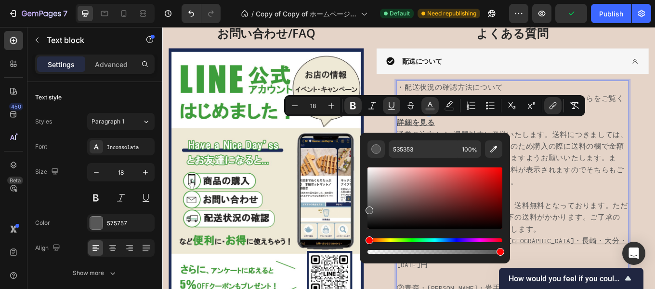
click at [442, 239] on div "Hue" at bounding box center [435, 240] width 135 height 4
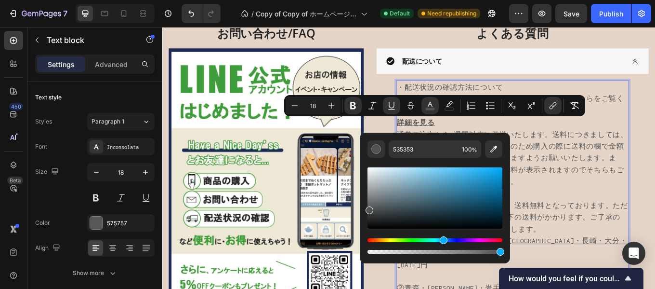
click at [442, 239] on div "Hue" at bounding box center [435, 240] width 135 height 4
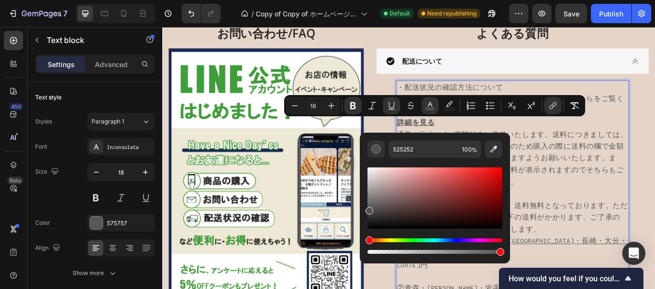
click at [438, 240] on div "Hue" at bounding box center [435, 240] width 135 height 4
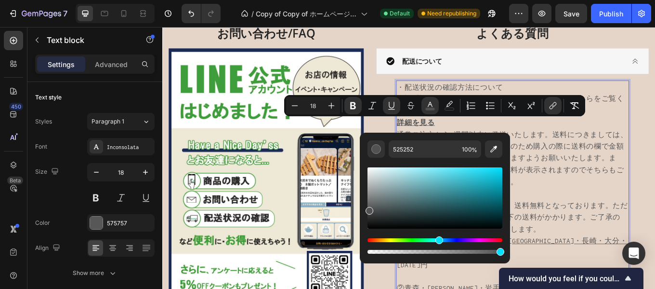
click at [436, 239] on div "Hue" at bounding box center [440, 240] width 8 height 8
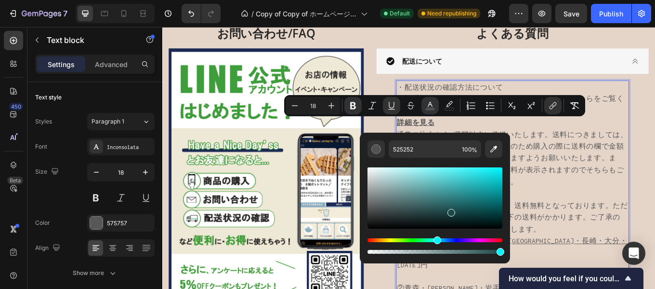
click at [450, 210] on div "Editor contextual toolbar" at bounding box center [435, 197] width 135 height 61
click at [475, 186] on div "Editor contextual toolbar" at bounding box center [435, 197] width 135 height 61
click at [457, 206] on div "Editor contextual toolbar" at bounding box center [435, 197] width 135 height 61
type input "1F5A5B"
click at [610, 140] on p "・配送状況の確認方法について 下記「詳細を見る」より詳細ページがありますのでそちらをご覧ください。 詳細を見る 通常ご注文から1週間以内に発送いたします。送料…" at bounding box center [572, 153] width 271 height 125
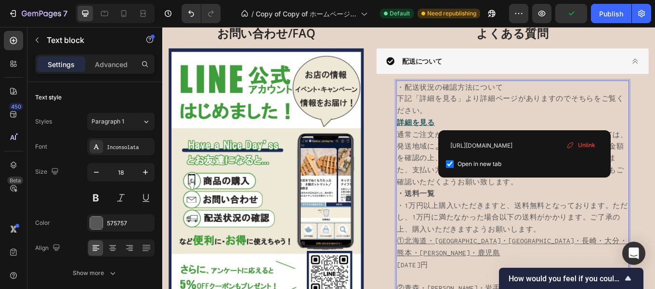
click at [589, 139] on p "・配送状況の確認方法について 下記「詳細を見る」より詳細ページがありますのでそちらをご覧ください。 詳細を見る ⁠⁠⁠⁠⁠⁠⁠ 通常ご注文から1週間以内に発送…" at bounding box center [572, 153] width 271 height 125
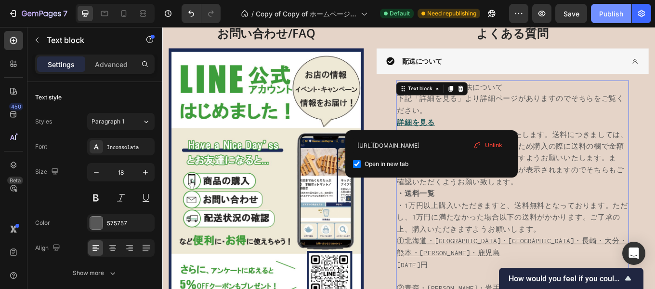
click at [606, 9] on div "Publish" at bounding box center [611, 14] width 24 height 10
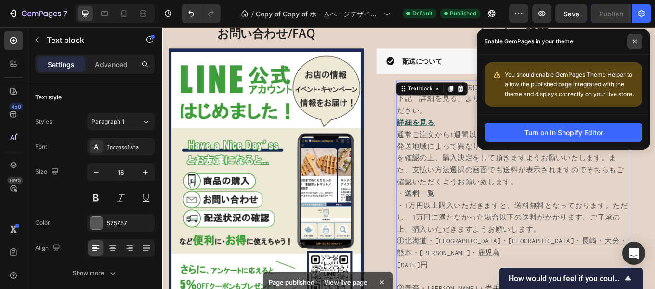
click at [636, 43] on icon at bounding box center [635, 42] width 4 height 4
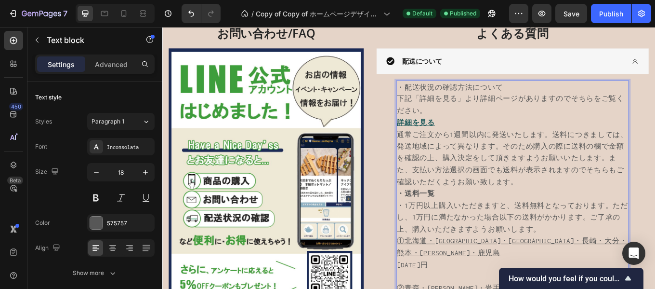
click at [437, 152] on p "・配送状況の確認方法について 下記「詳細を見る」より詳細ページがありますのでそちらをご覧ください。 詳細を見る 通常ご注文から1週間以内に発送いたします。送料…" at bounding box center [572, 153] width 271 height 125
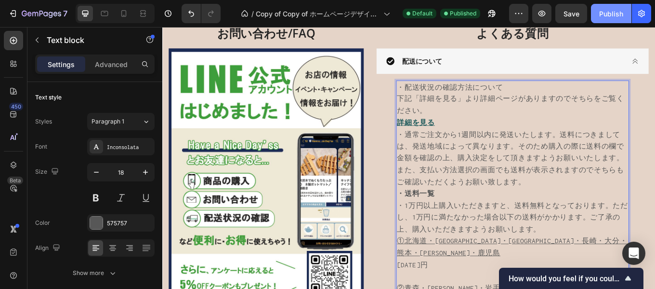
click at [609, 17] on div "Publish" at bounding box center [611, 14] width 24 height 10
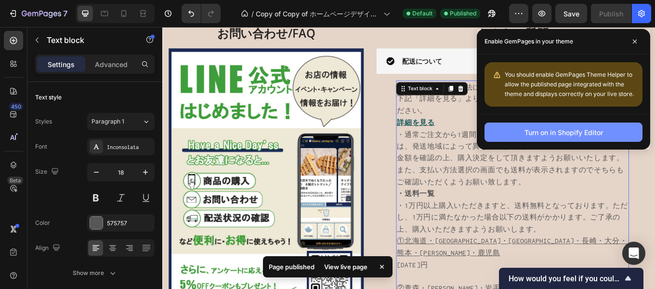
click at [517, 132] on button "Turn on in Shopify Editor" at bounding box center [564, 131] width 158 height 19
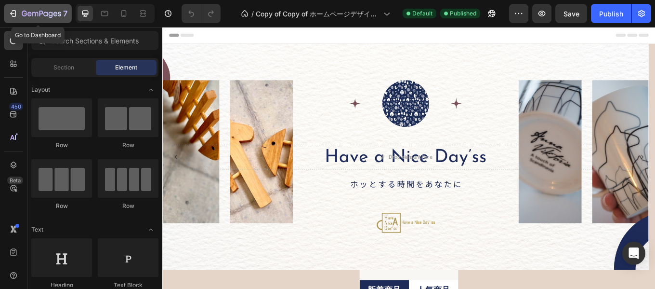
click at [26, 13] on icon "button" at bounding box center [24, 14] width 5 height 6
